Goal: Task Accomplishment & Management: Use online tool/utility

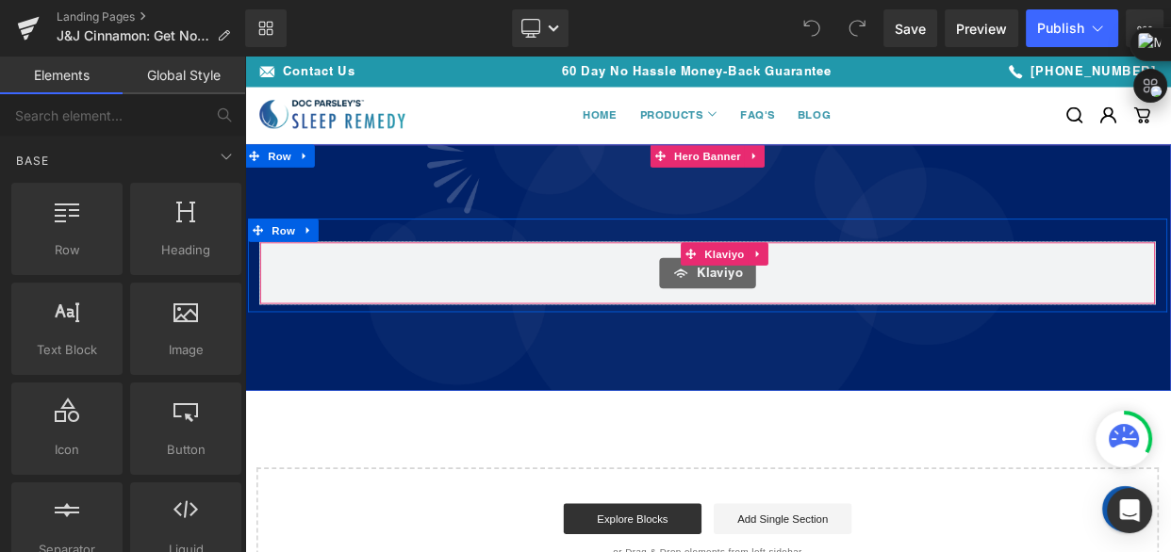
click at [890, 320] on div "Klaviyo" at bounding box center [814, 324] width 1063 height 38
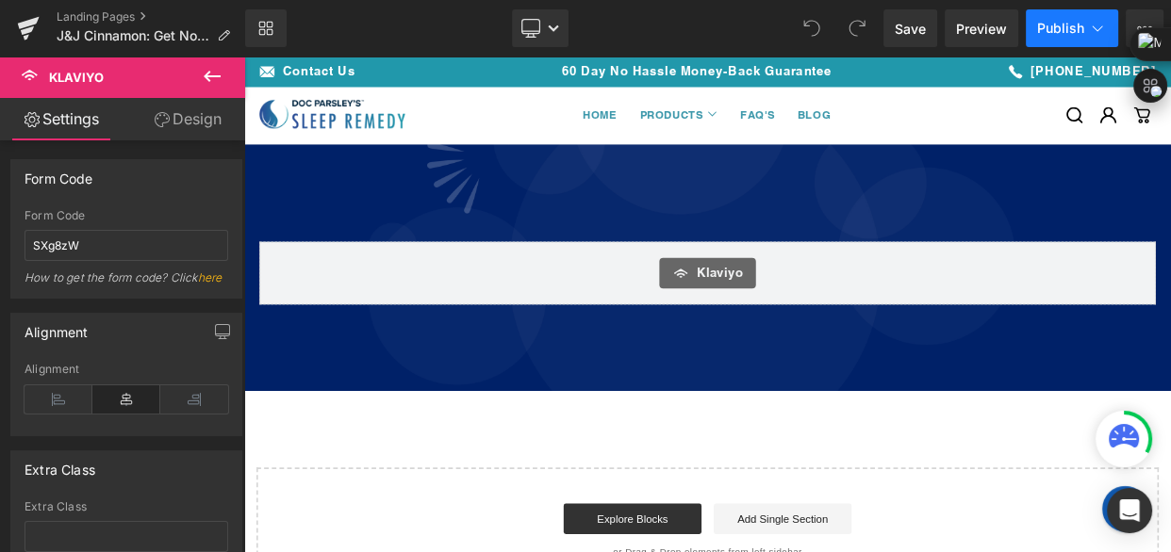
click at [1094, 28] on icon at bounding box center [1097, 28] width 19 height 19
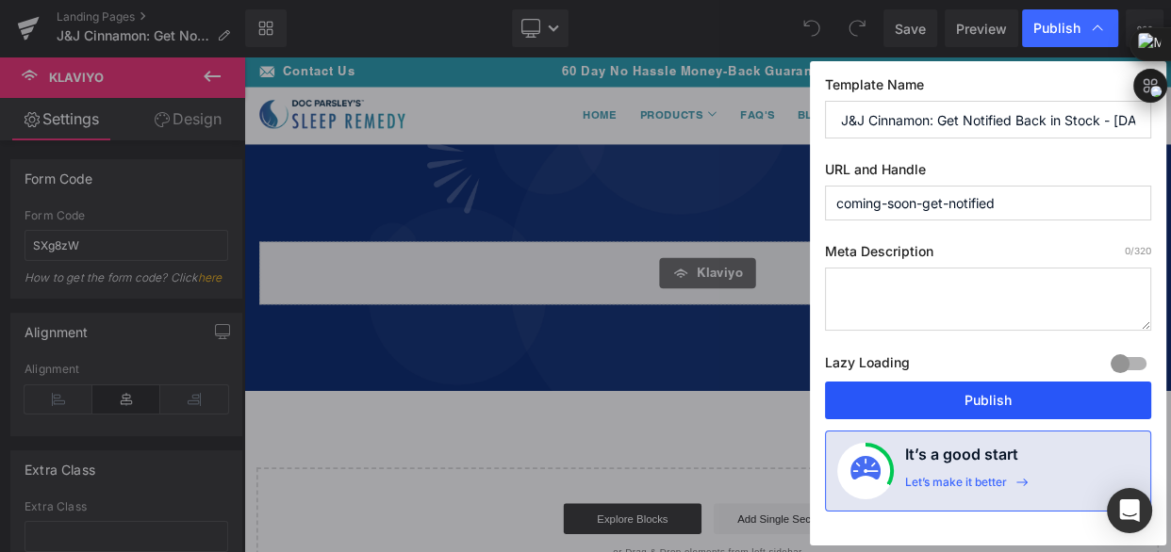
click at [990, 404] on button "Publish" at bounding box center [988, 401] width 326 height 38
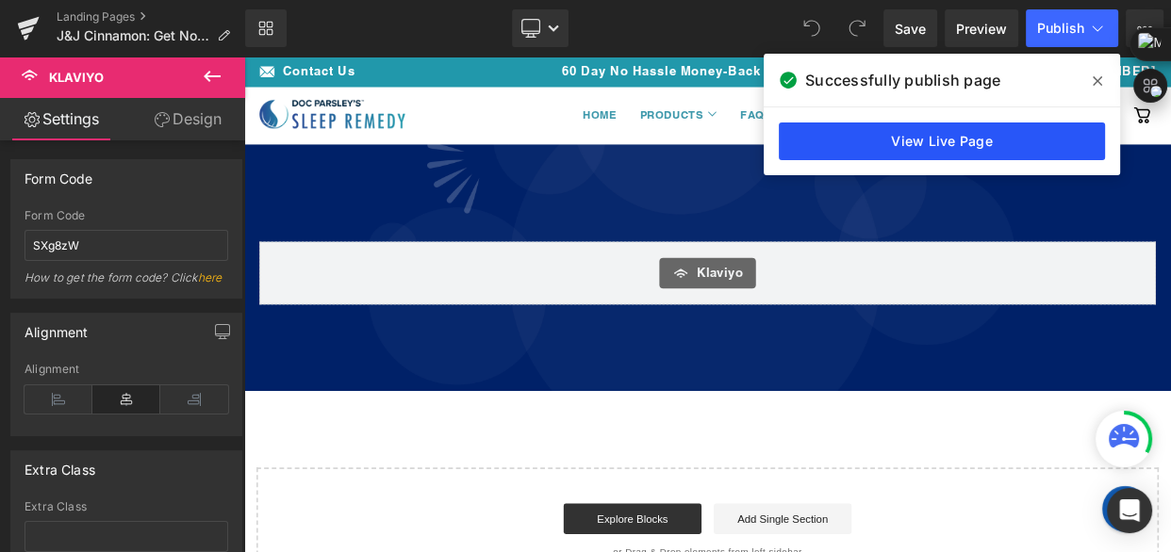
click at [918, 132] on link "View Live Page" at bounding box center [942, 142] width 326 height 38
